Goal: Task Accomplishment & Management: Manage account settings

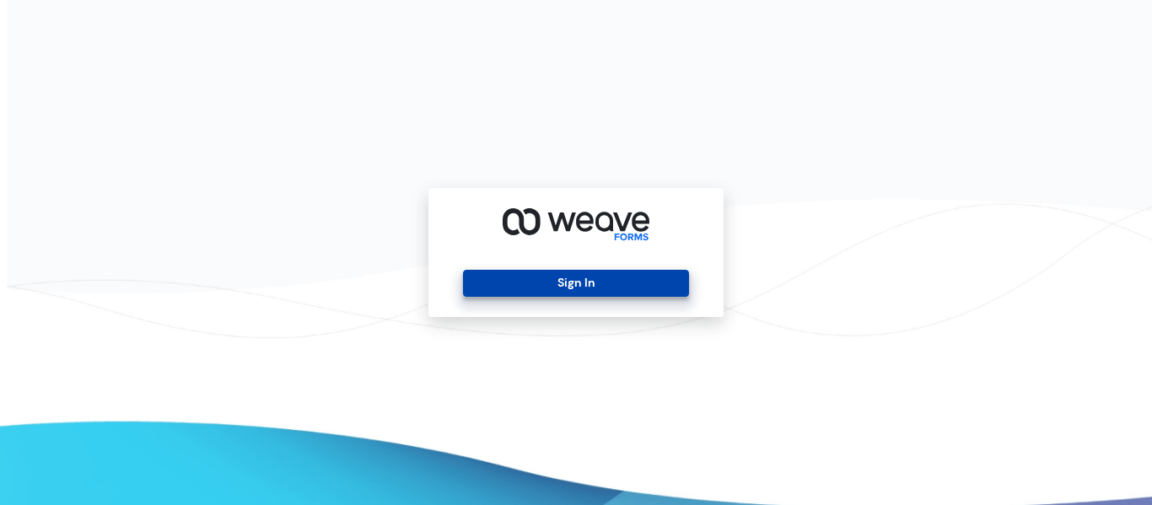
click at [563, 284] on button "Sign In" at bounding box center [575, 283] width 225 height 27
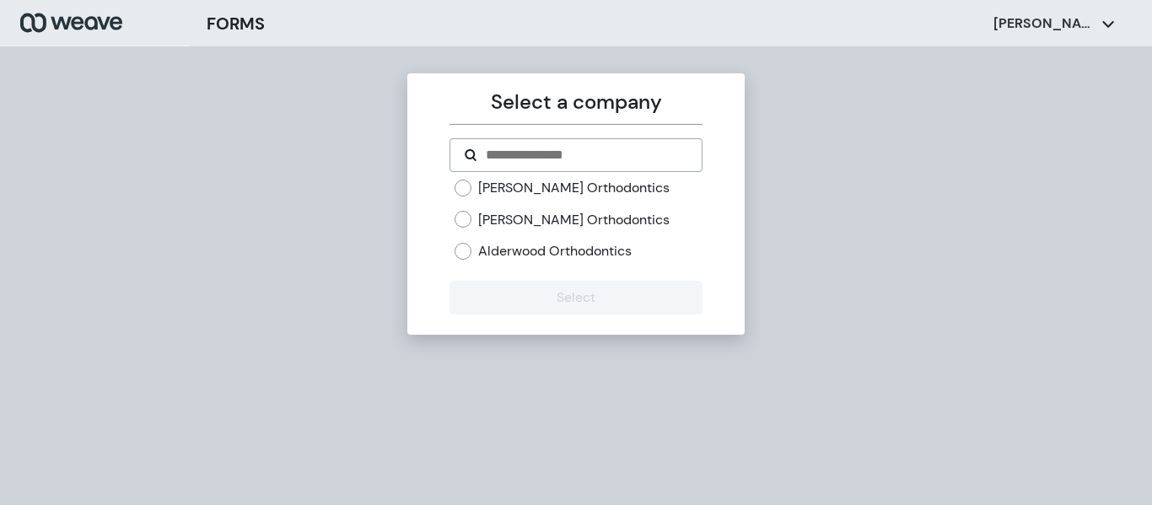
click at [497, 214] on label "Kirkland Orthodontics" at bounding box center [573, 220] width 191 height 19
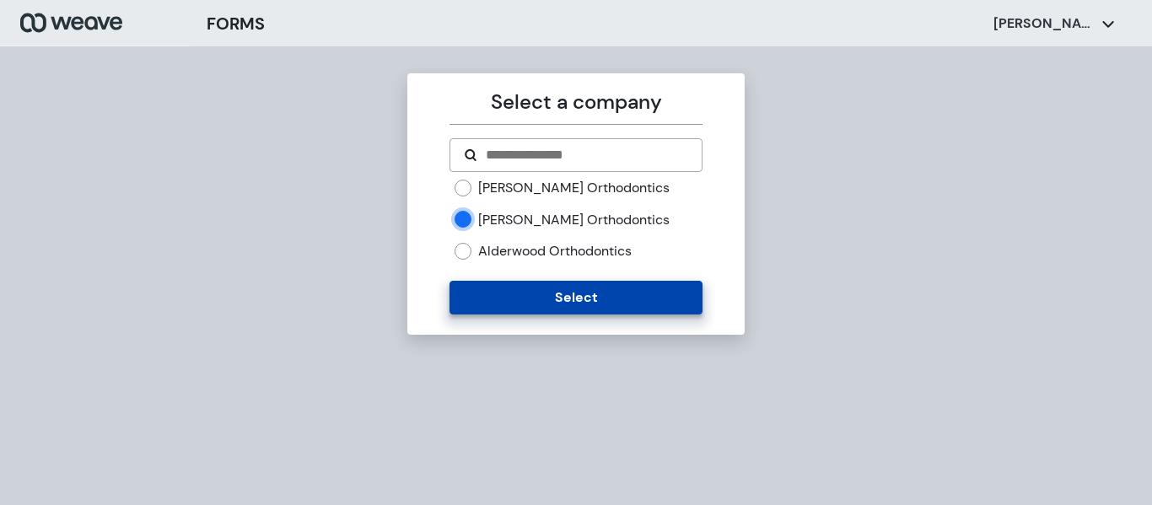
click at [519, 303] on button "Select" at bounding box center [576, 298] width 252 height 34
